Goal: Navigation & Orientation: Find specific page/section

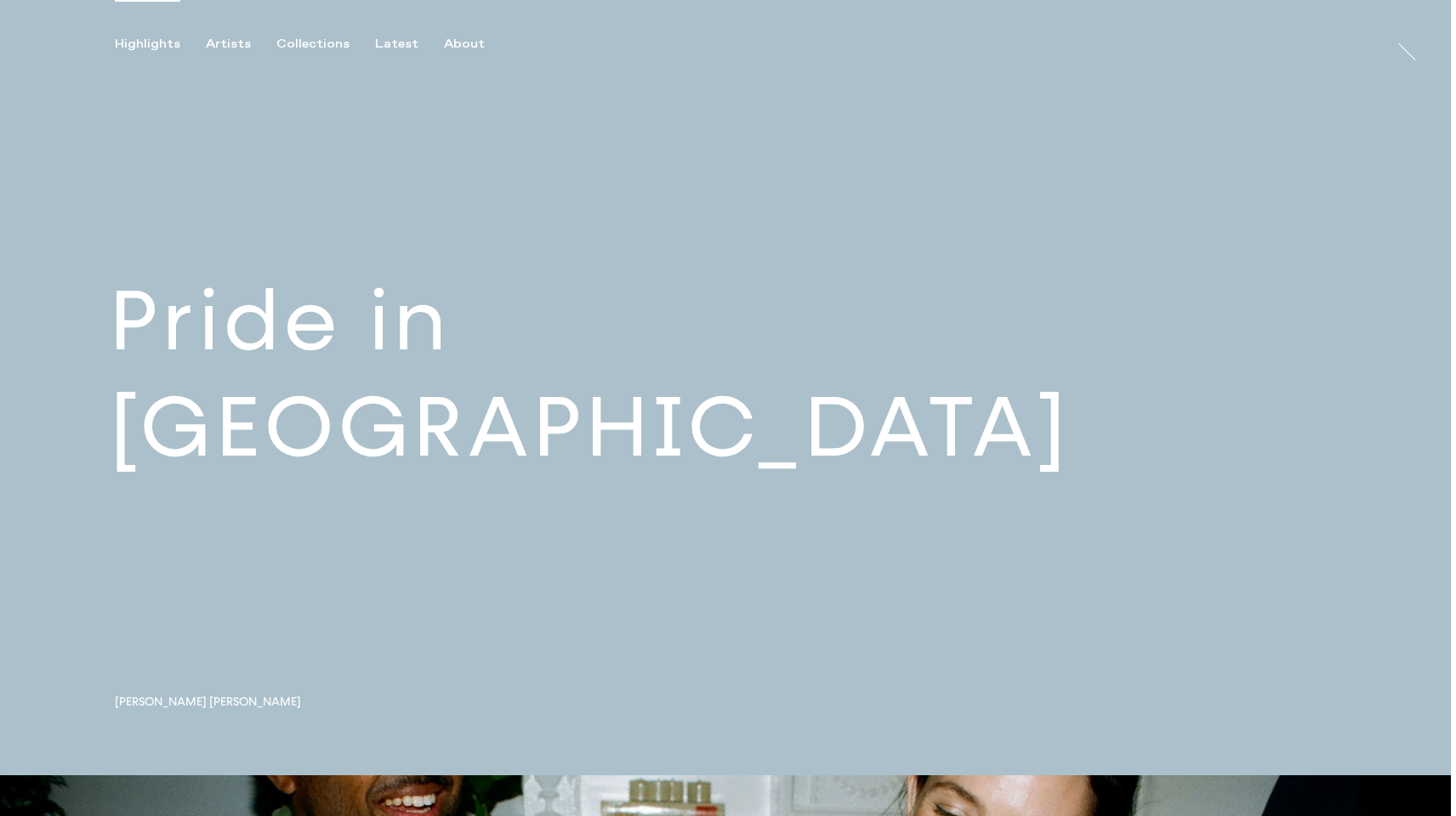
click at [518, 413] on link at bounding box center [725, 387] width 1451 height 776
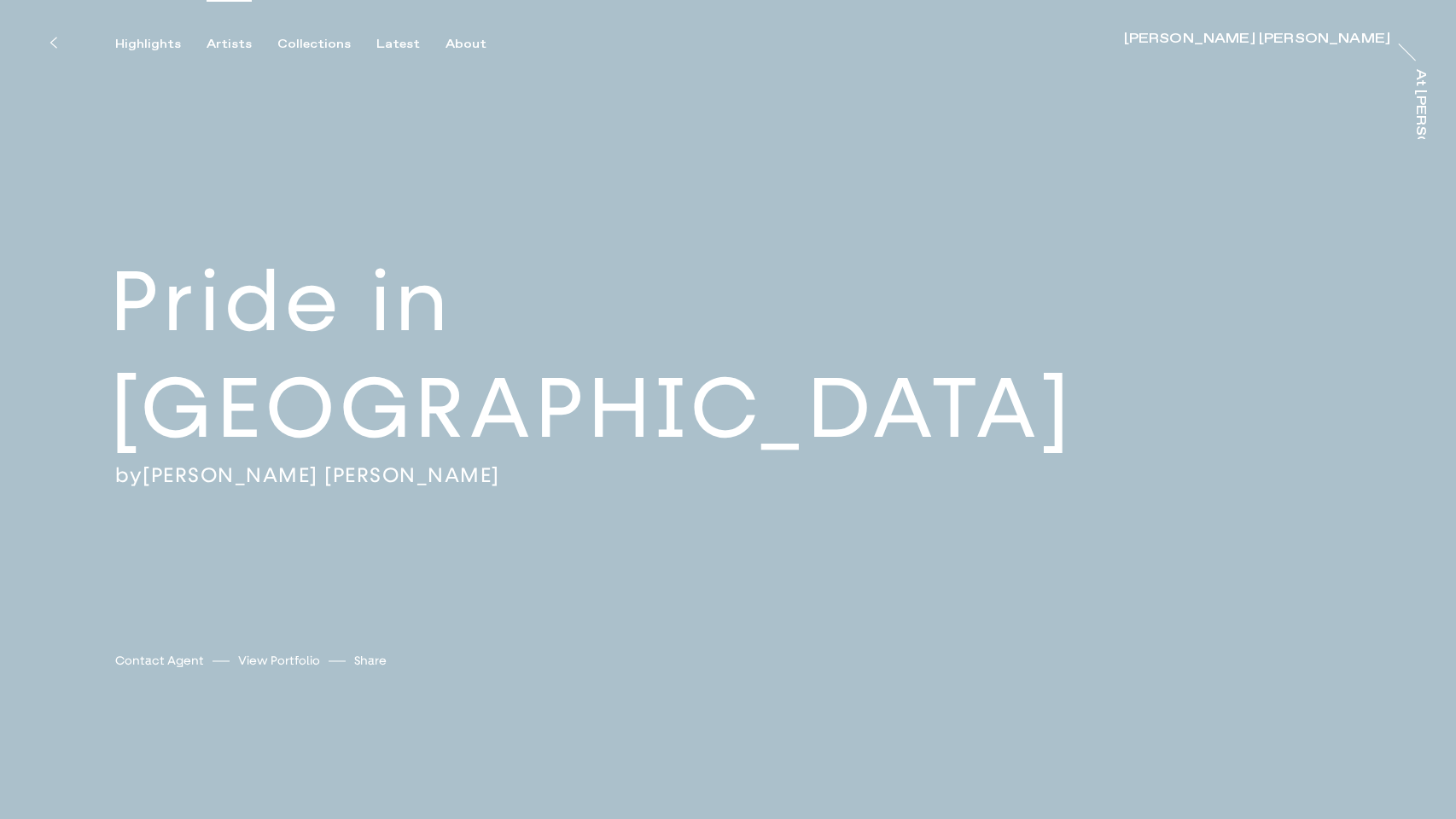
click at [238, 42] on div "Artists" at bounding box center [229, 44] width 45 height 16
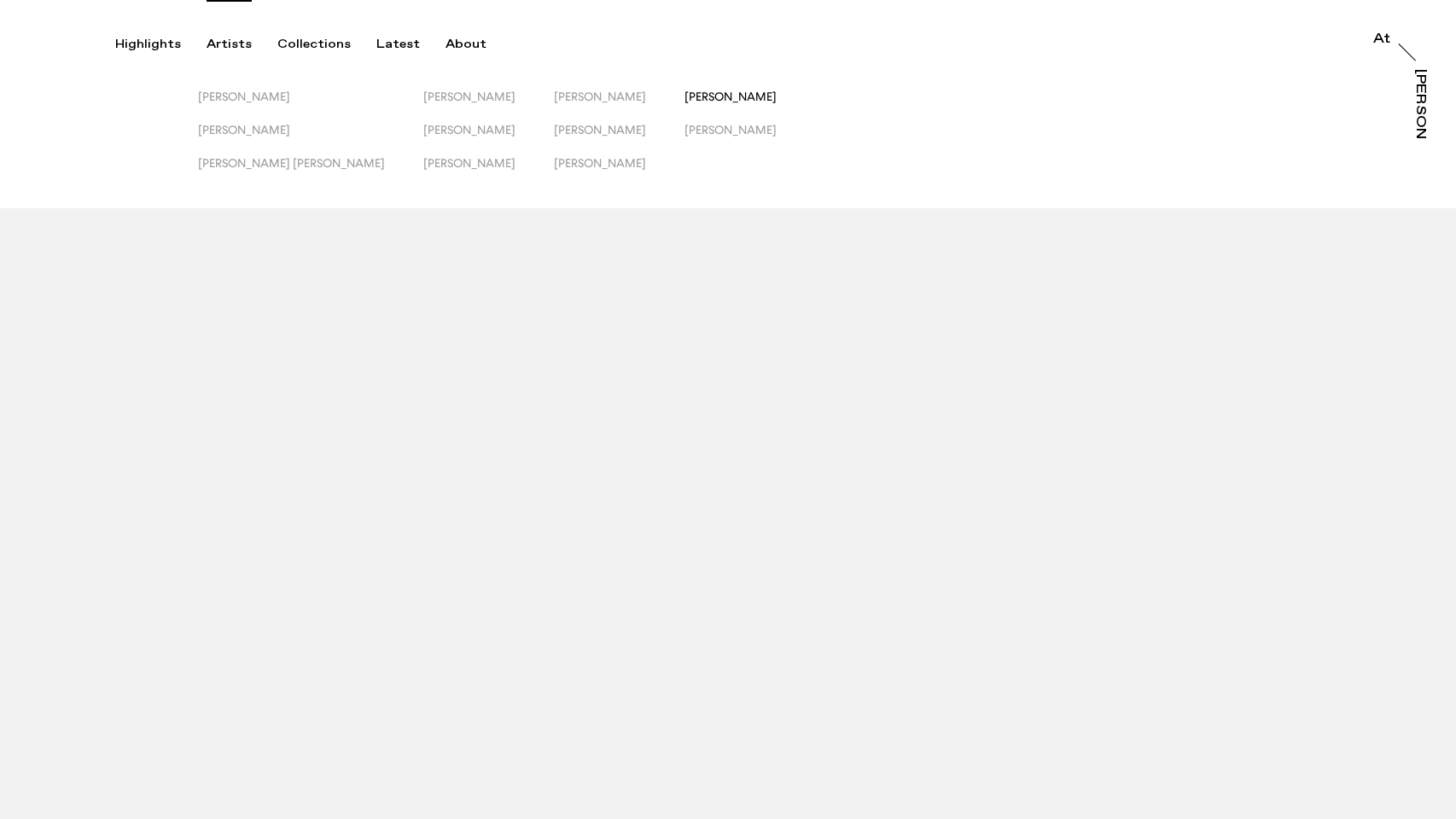
click at [684, 96] on span "[PERSON_NAME]" at bounding box center [730, 96] width 92 height 14
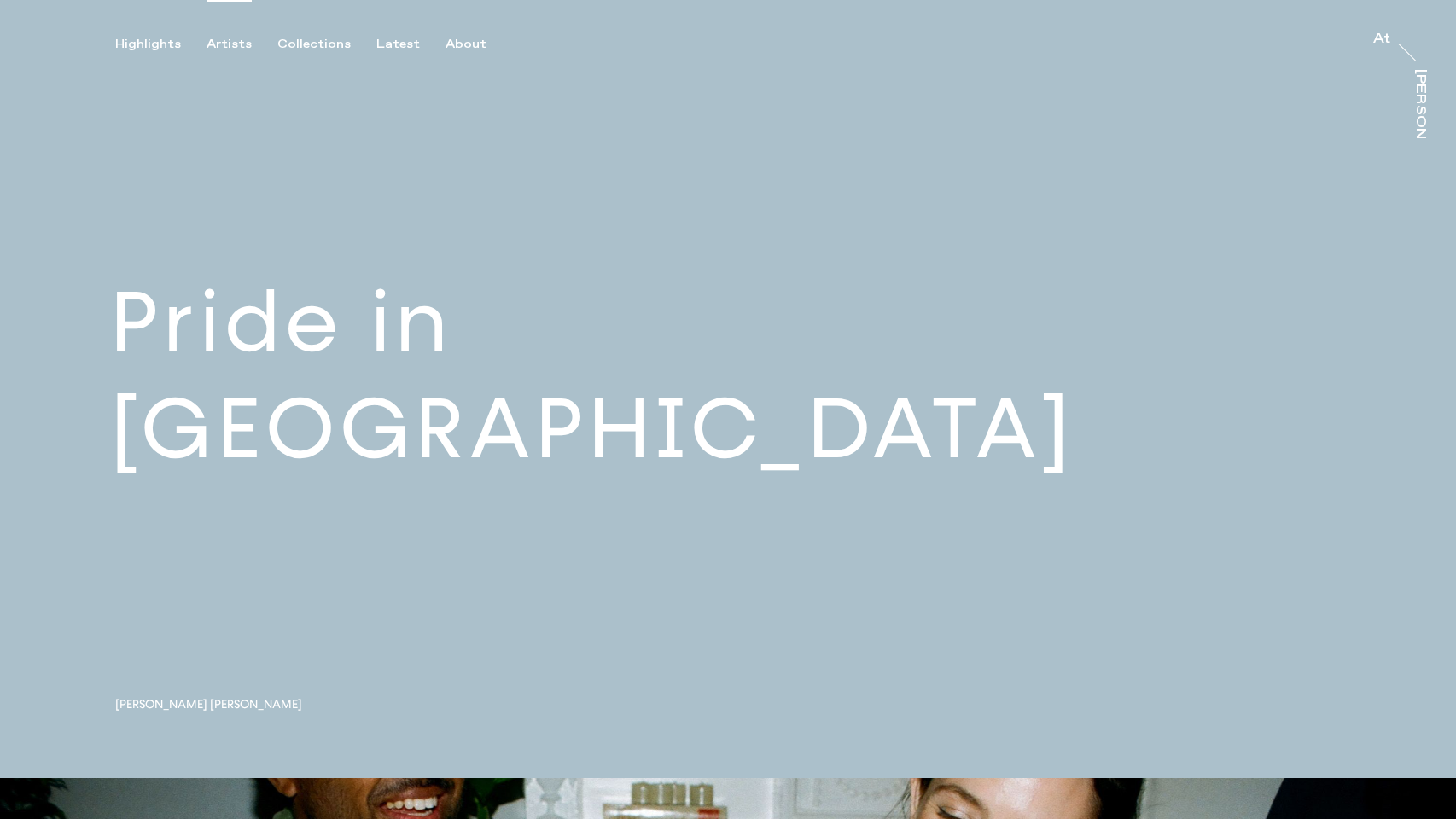
click at [225, 44] on div "Artists" at bounding box center [229, 44] width 45 height 16
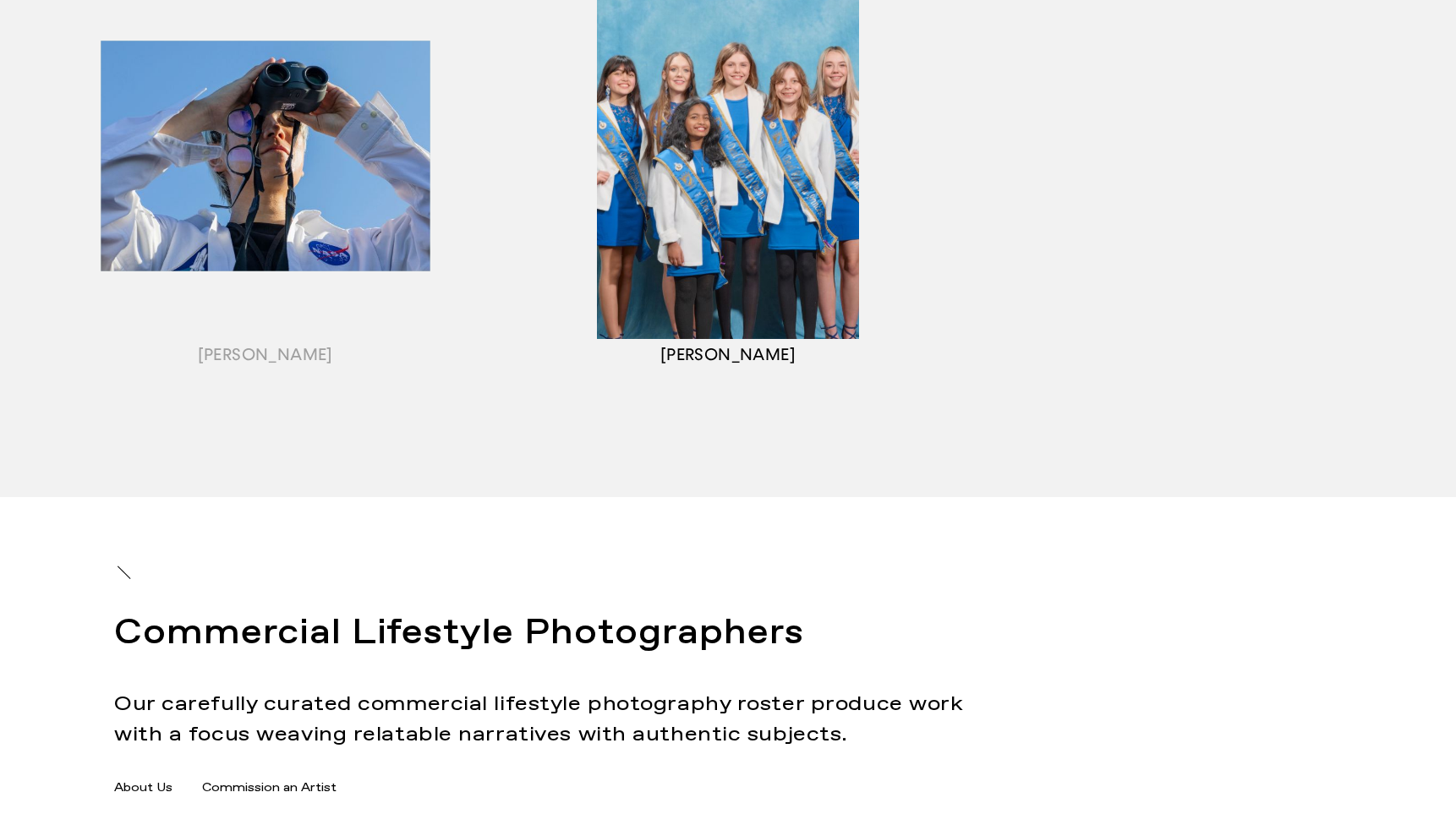
scroll to position [2045, 0]
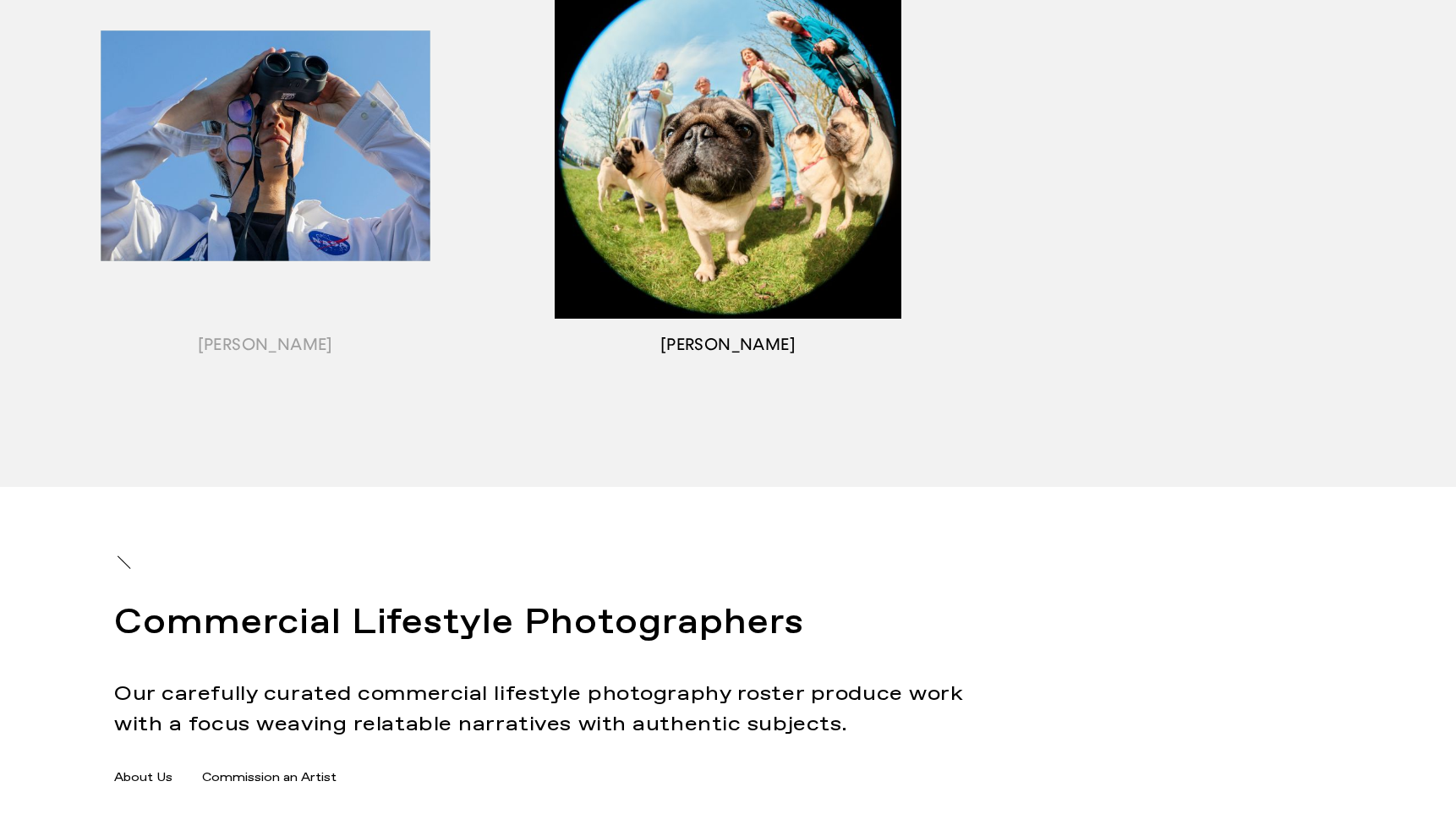
click at [775, 267] on div "button" at bounding box center [727, 166] width 462 height 527
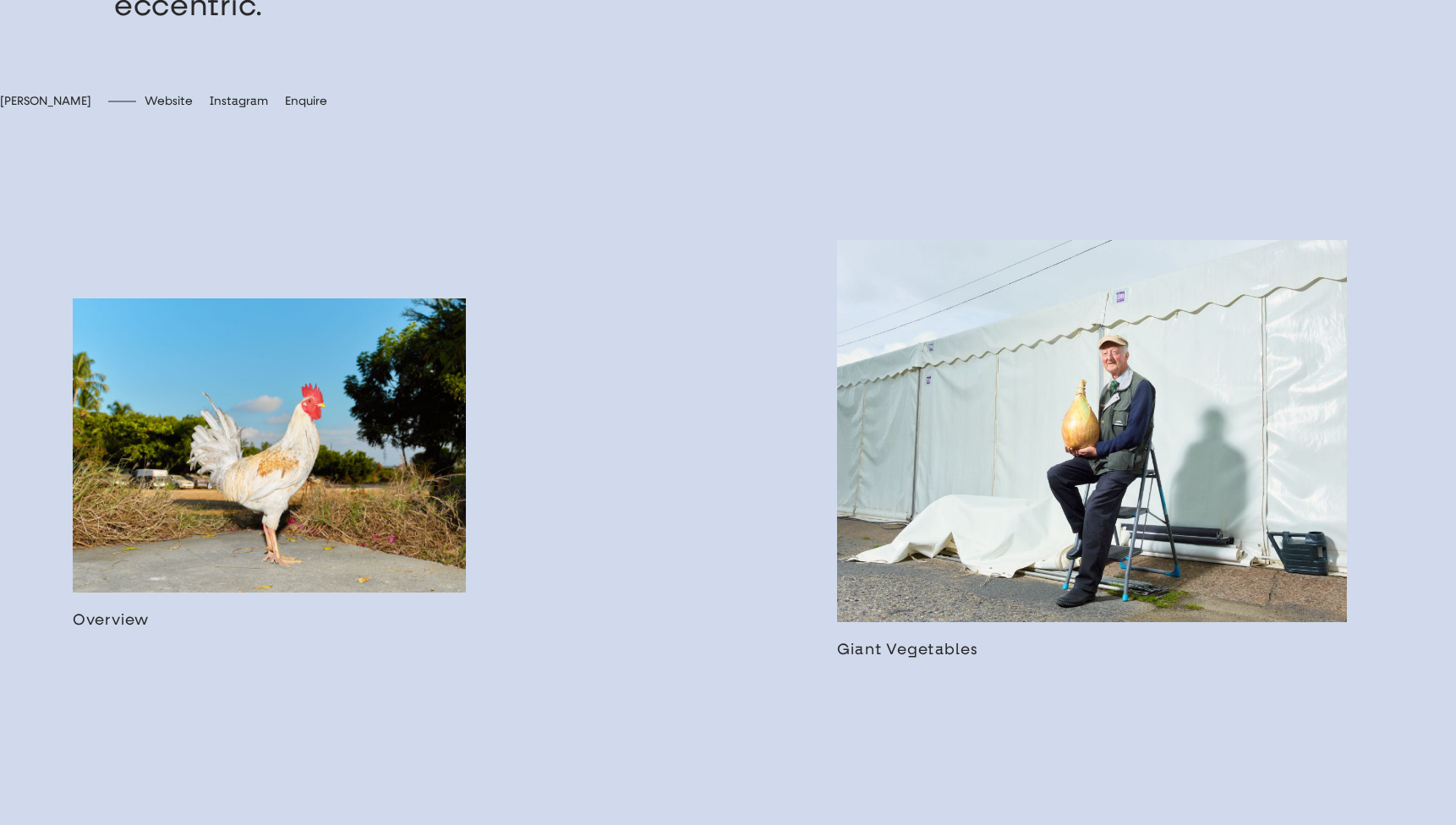
scroll to position [963, 0]
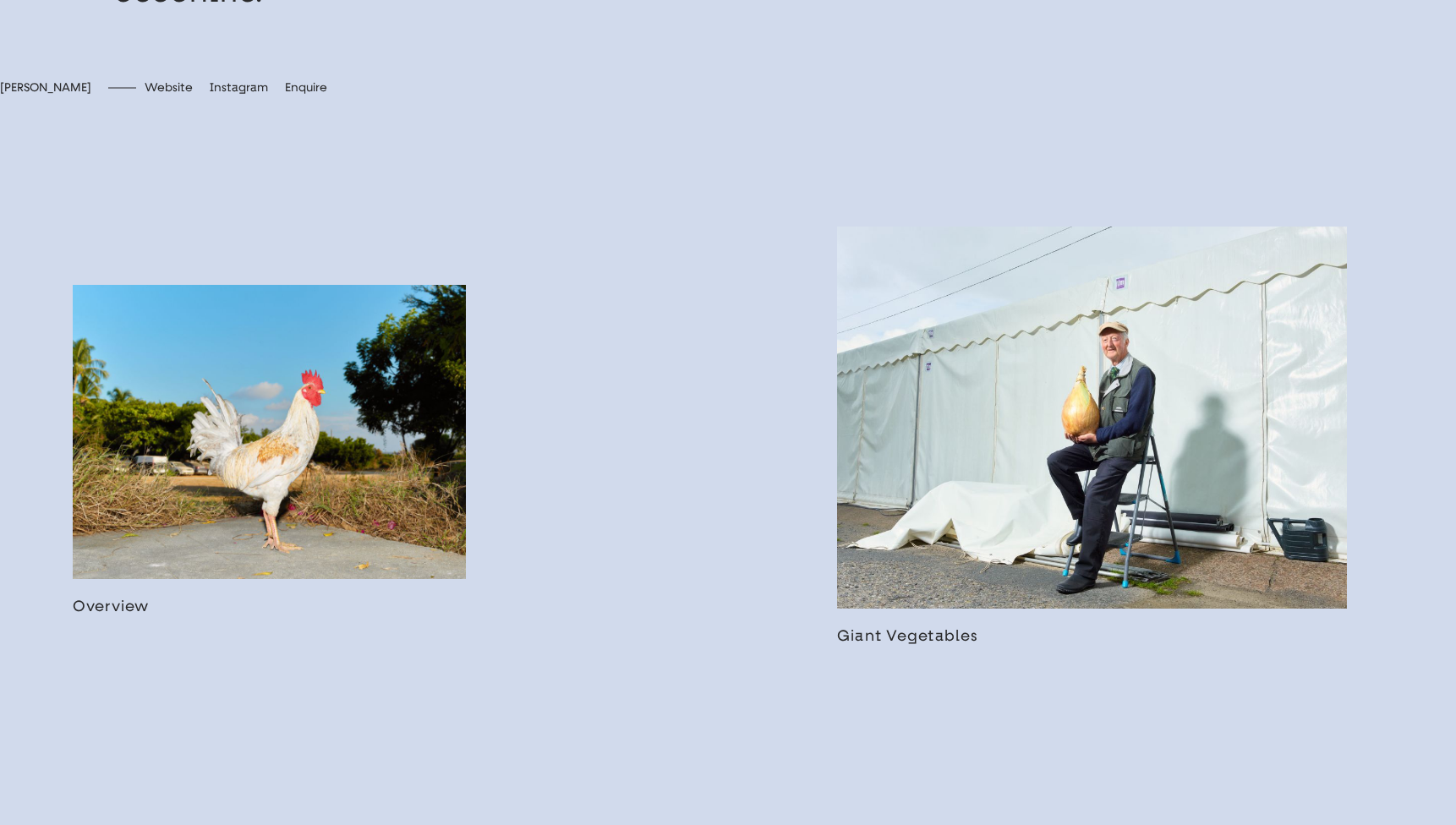
click at [317, 397] on link at bounding box center [269, 450] width 393 height 332
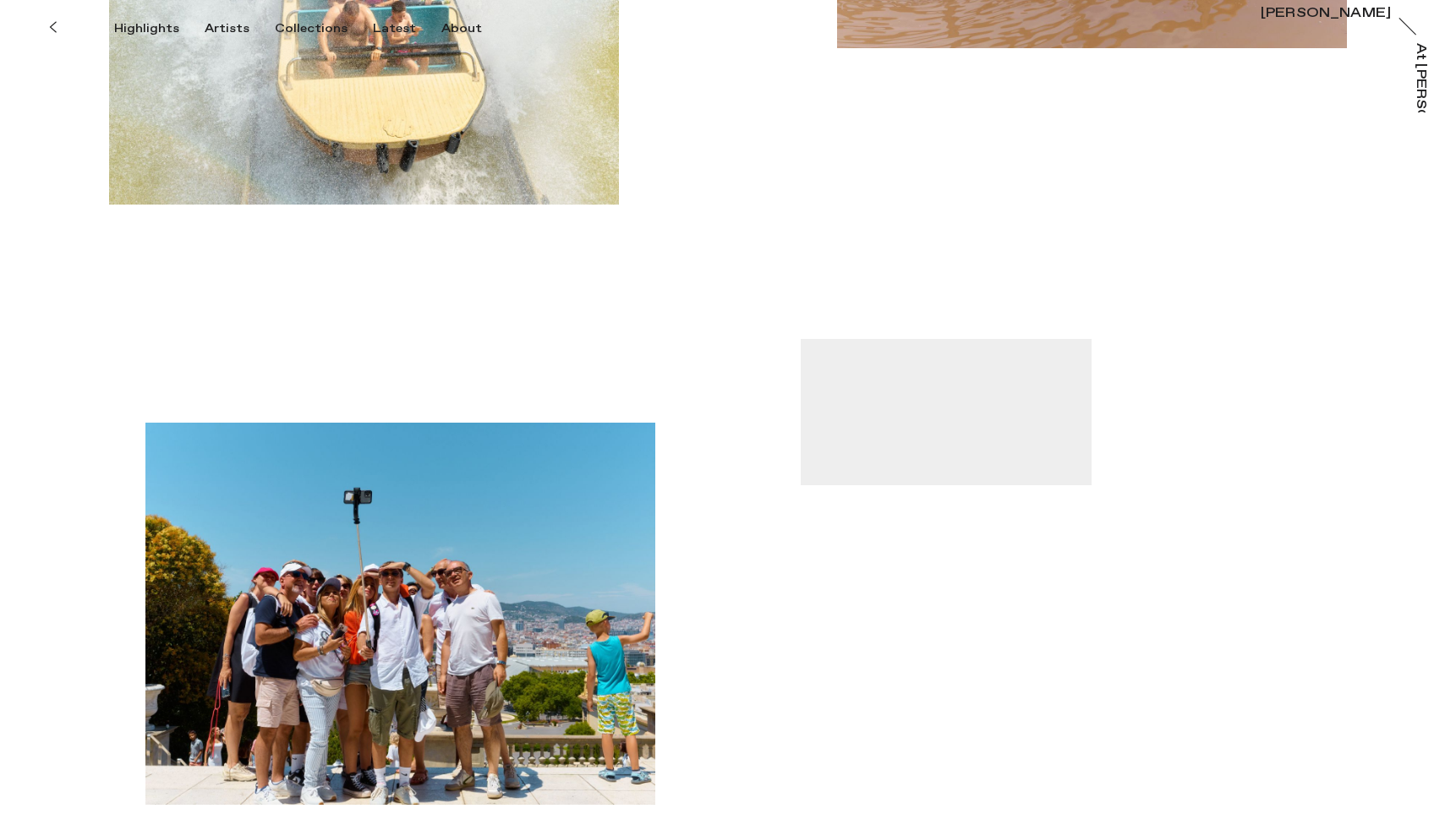
scroll to position [6163, 0]
